Goal: Task Accomplishment & Management: Complete application form

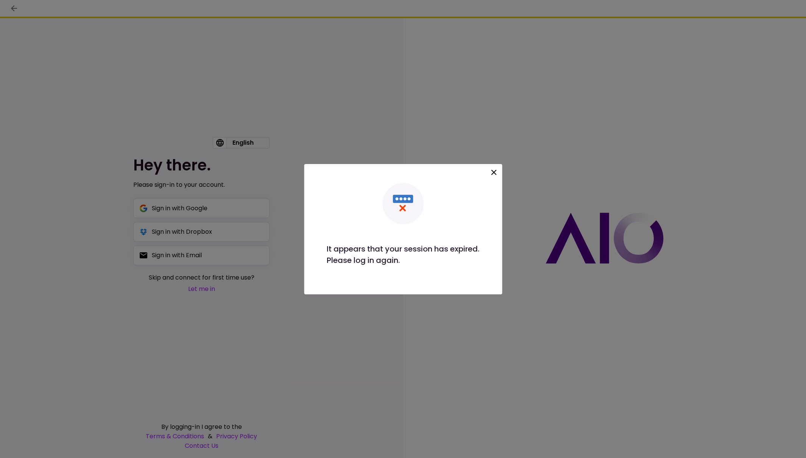
click at [497, 172] on icon at bounding box center [493, 172] width 9 height 9
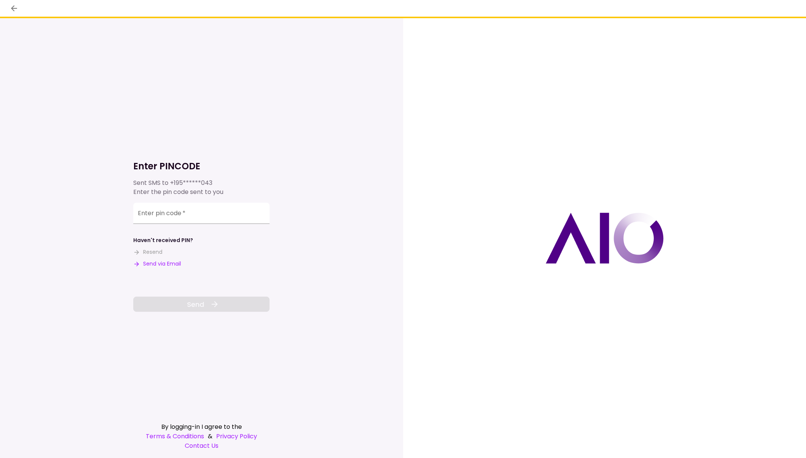
click at [162, 265] on button "Send via Email" at bounding box center [157, 264] width 48 height 8
click at [211, 215] on input "Enter pin code   *" at bounding box center [201, 213] width 136 height 21
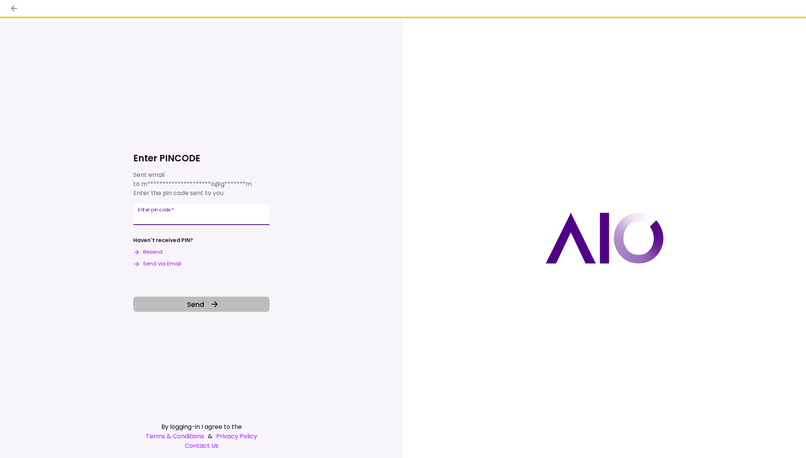
type input "******"
click at [202, 304] on span "Send" at bounding box center [195, 304] width 17 height 10
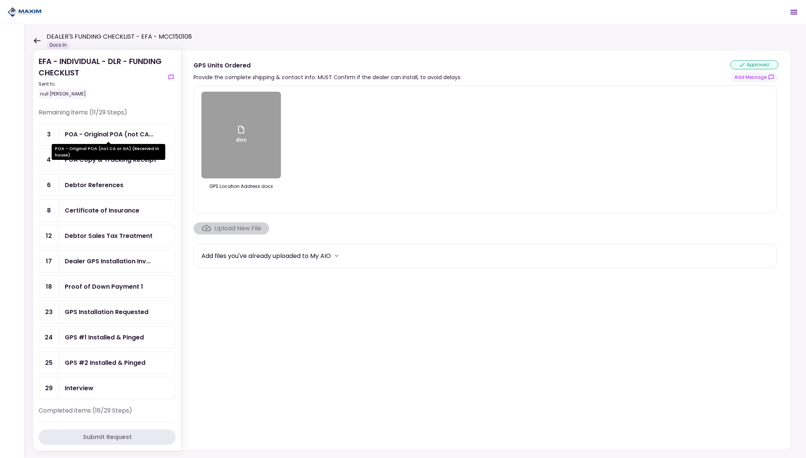
click at [93, 136] on div "POA - Original POA (not CA..." at bounding box center [109, 134] width 89 height 9
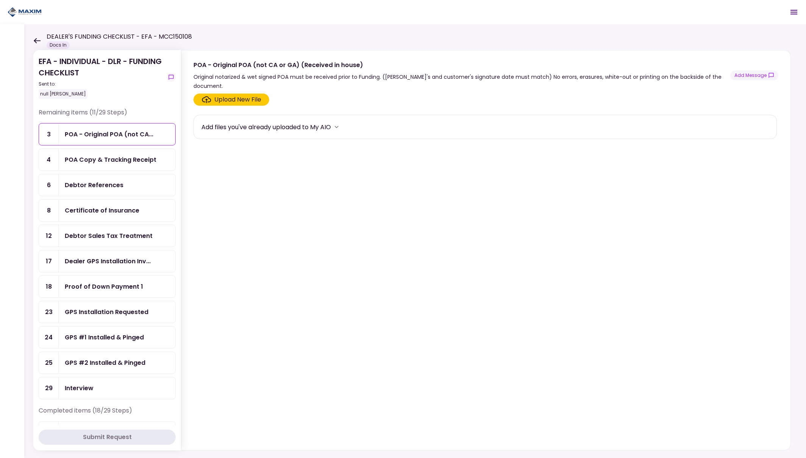
click at [99, 185] on div "Debtor References" at bounding box center [94, 184] width 59 height 9
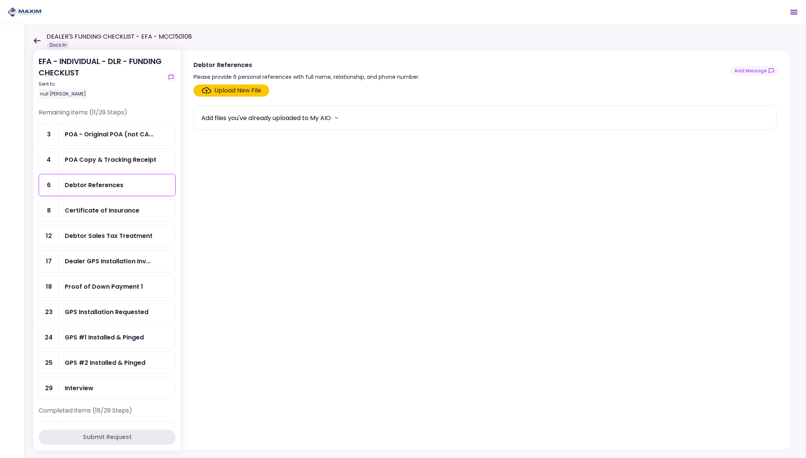
click at [237, 91] on div "Upload New File" at bounding box center [237, 90] width 47 height 9
click at [0, 0] on input "Upload New File" at bounding box center [0, 0] width 0 height 0
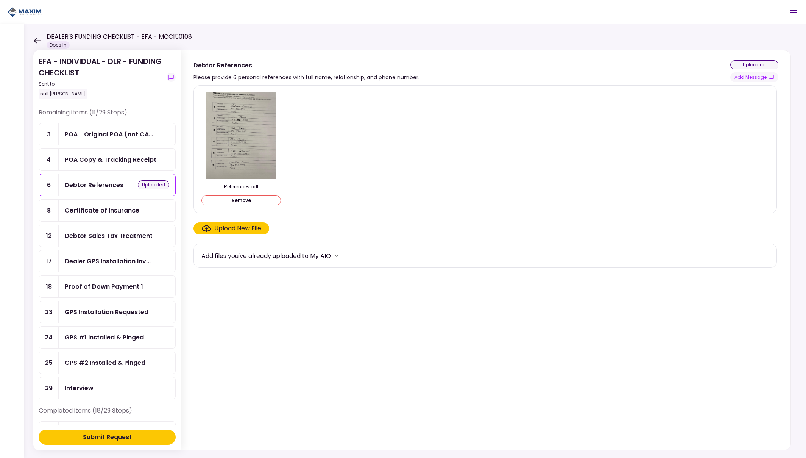
click at [101, 436] on div "Submit Request" at bounding box center [107, 437] width 49 height 9
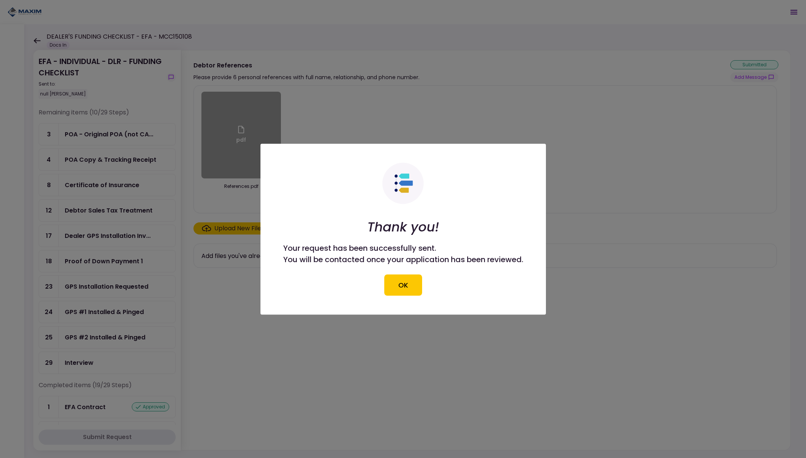
click at [397, 288] on button "OK" at bounding box center [403, 284] width 38 height 21
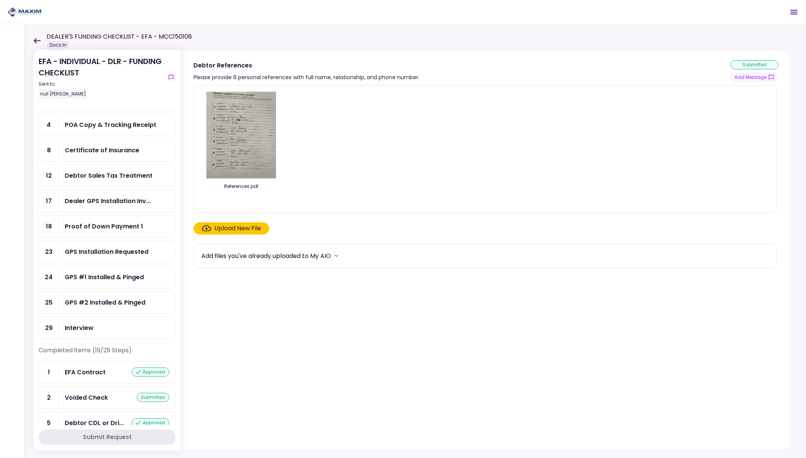
scroll to position [48, 0]
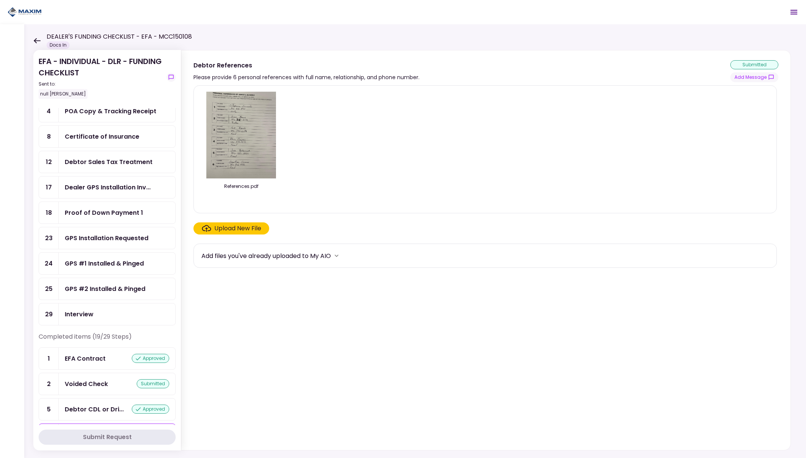
click at [108, 234] on div "GPS Installation Requested" at bounding box center [107, 237] width 84 height 9
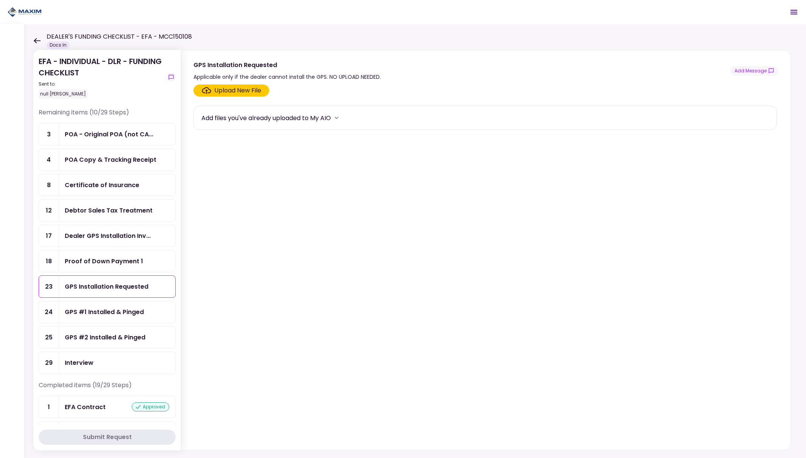
click at [113, 209] on div "Debtor Sales Tax Treatment" at bounding box center [109, 210] width 88 height 9
click at [132, 209] on div "Debtor Sales Tax Treatment" at bounding box center [109, 210] width 88 height 9
click at [132, 208] on div "Debtor Sales Tax Treatment" at bounding box center [109, 210] width 88 height 9
click at [759, 70] on button "Add Message" at bounding box center [755, 71] width 48 height 10
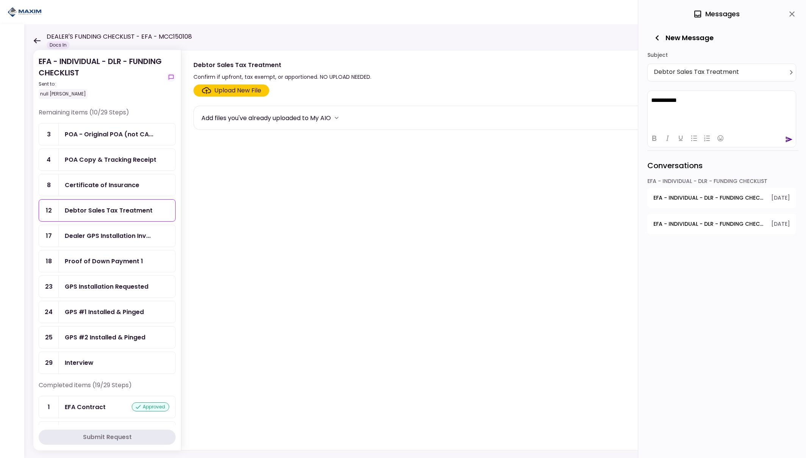
click at [789, 139] on icon "send" at bounding box center [790, 140] width 8 height 8
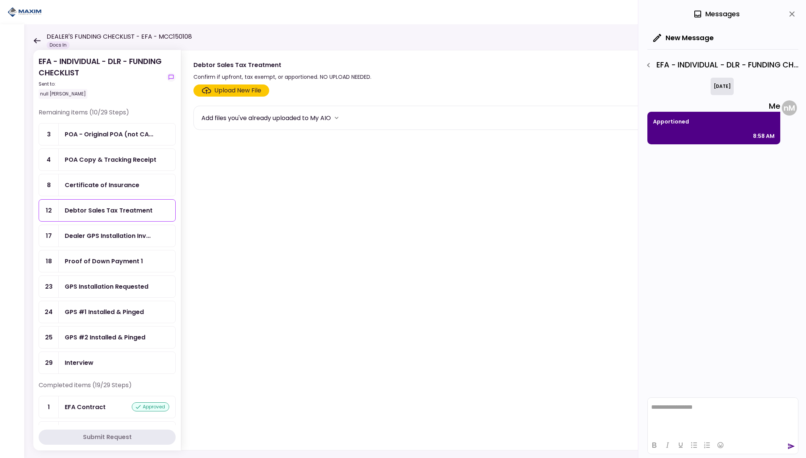
click at [794, 14] on icon "close" at bounding box center [792, 13] width 9 height 9
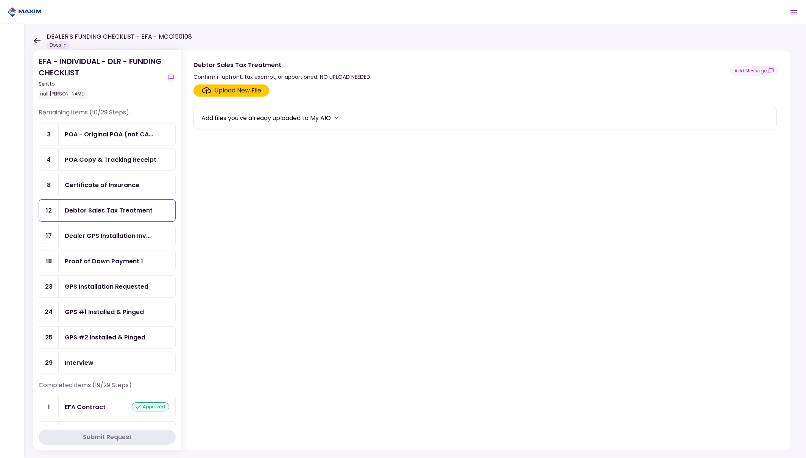
click at [112, 212] on div "Debtor Sales Tax Treatment" at bounding box center [109, 210] width 88 height 9
click at [749, 71] on button "Add Message" at bounding box center [755, 71] width 48 height 10
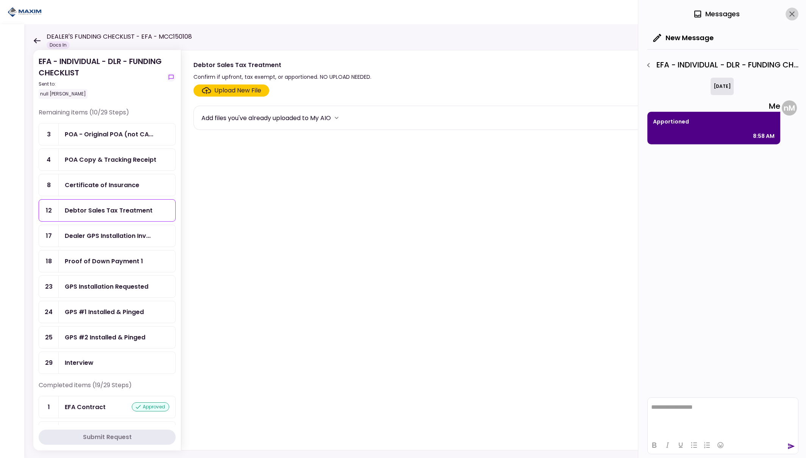
click at [792, 14] on icon "close" at bounding box center [792, 13] width 5 height 5
